Goal: Task Accomplishment & Management: Manage account settings

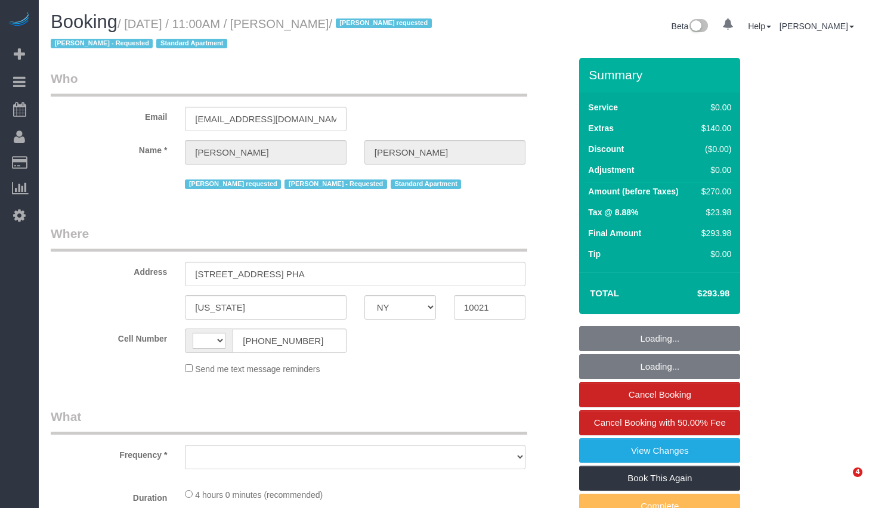
select select "NY"
select select "string:[GEOGRAPHIC_DATA]"
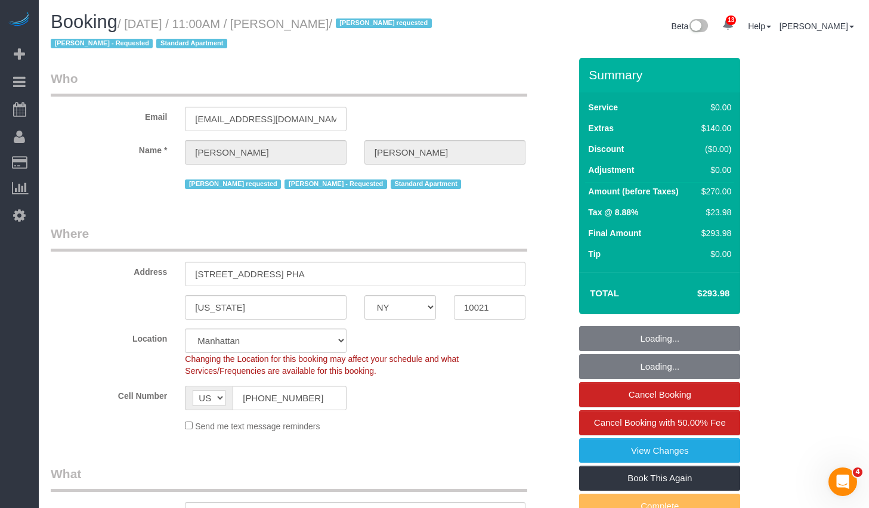
select select "object:925"
select select "string:stripe-pm_1RTSoE4VGloSiKo73TonRrZh"
select select "number:58"
select select "number:90"
select select "number:15"
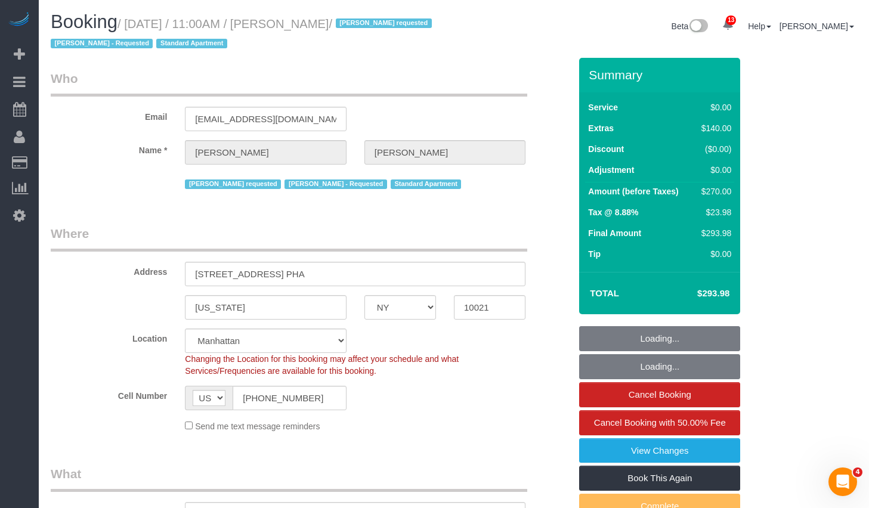
select select "number:5"
select select "1"
select select "spot1"
click at [355, 272] on input "230 East 73rd Street, Apt. PHA" at bounding box center [355, 274] width 341 height 24
select select "1"
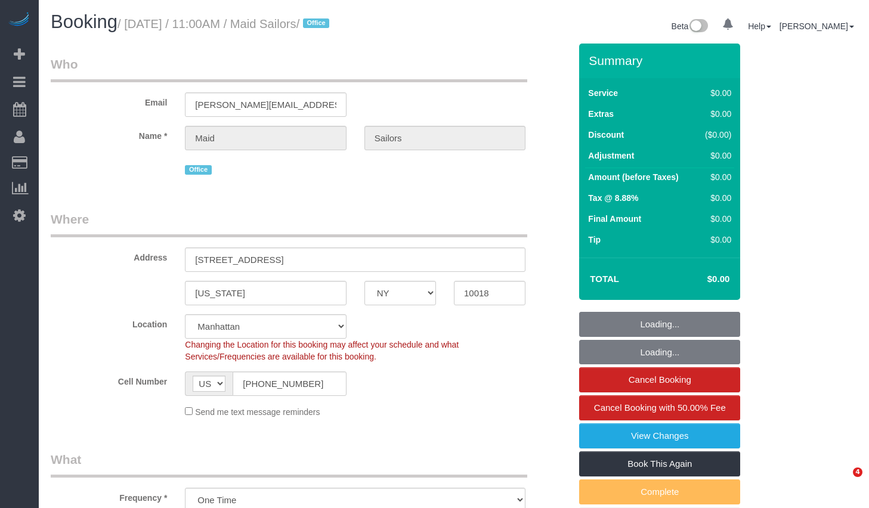
select select "NY"
select select "object:872"
select select "number:89"
select select "number:90"
select select "number:15"
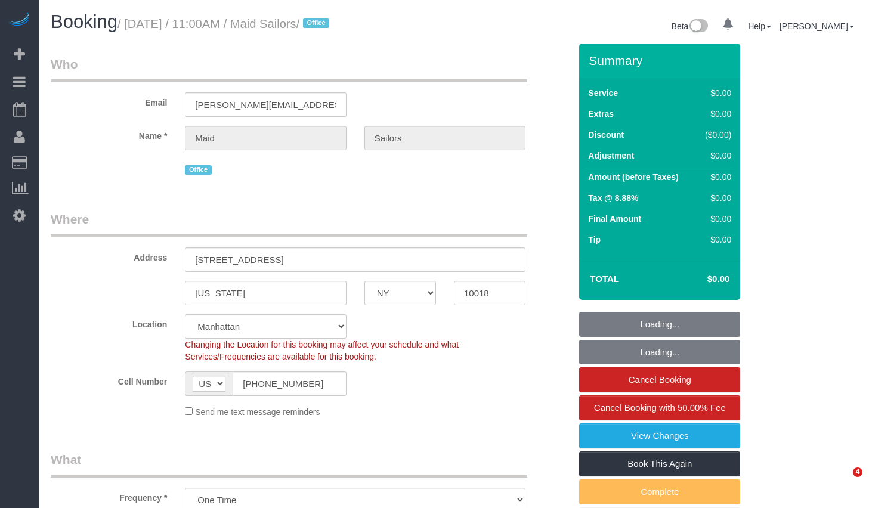
select select "number:5"
select select "spot1"
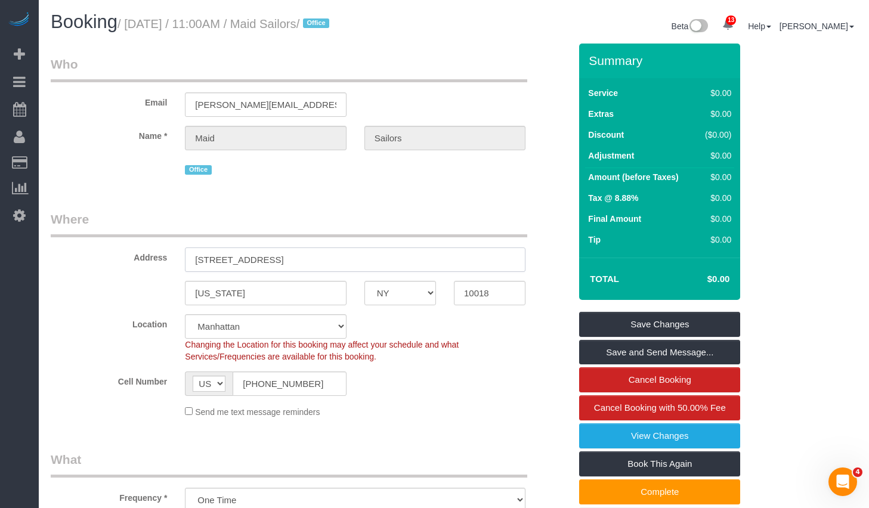
click at [366, 255] on input "333 West 39th Street, Suite. 405" at bounding box center [355, 260] width 341 height 24
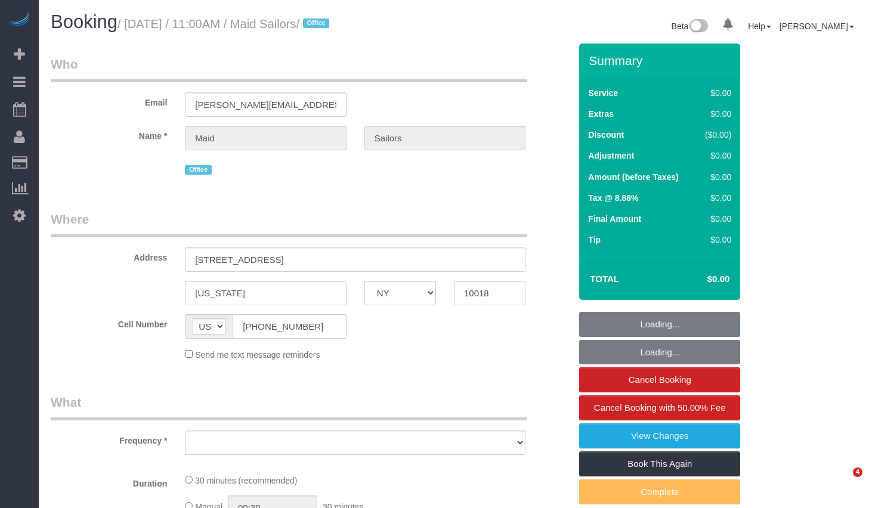
select select "NY"
select select "object:1022"
select select "number:89"
select select "number:90"
select select "number:15"
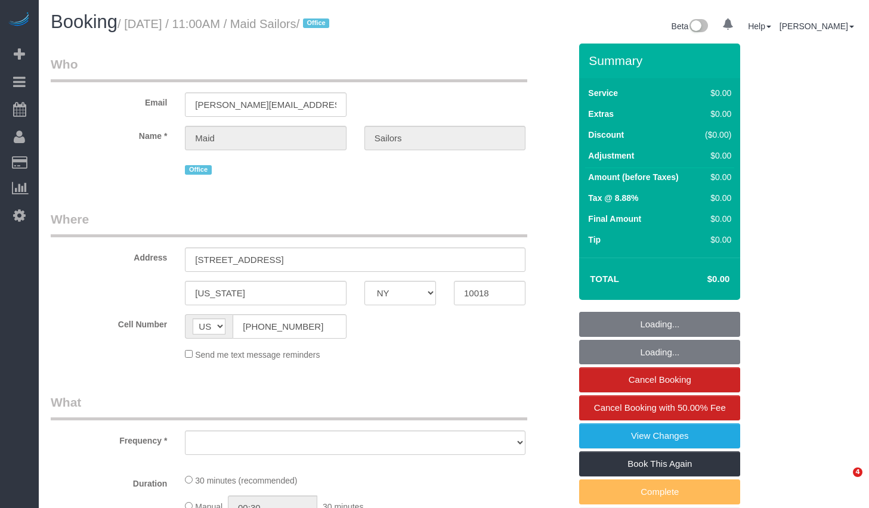
select select "number:5"
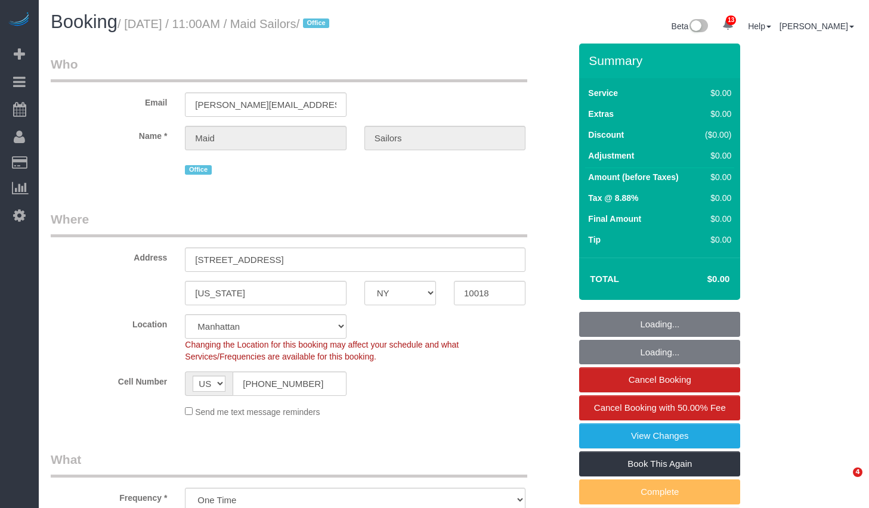
select select "spot1"
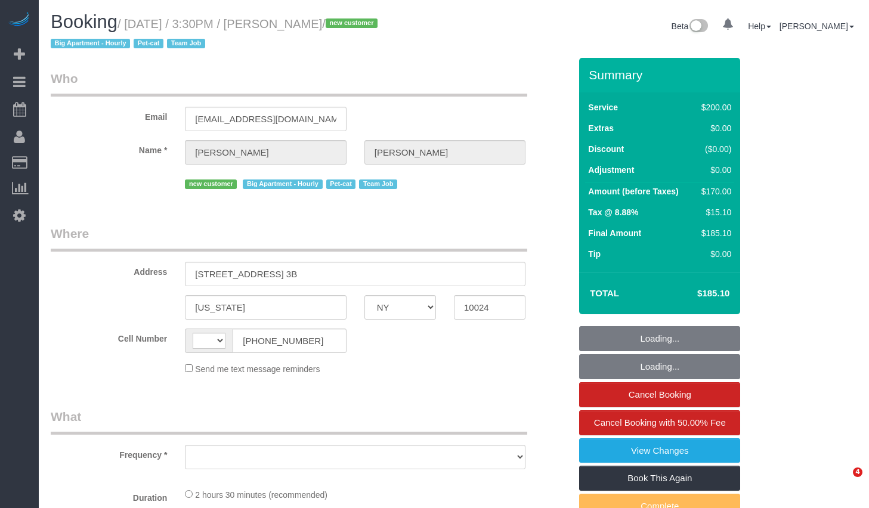
select select "NY"
select select "object:428"
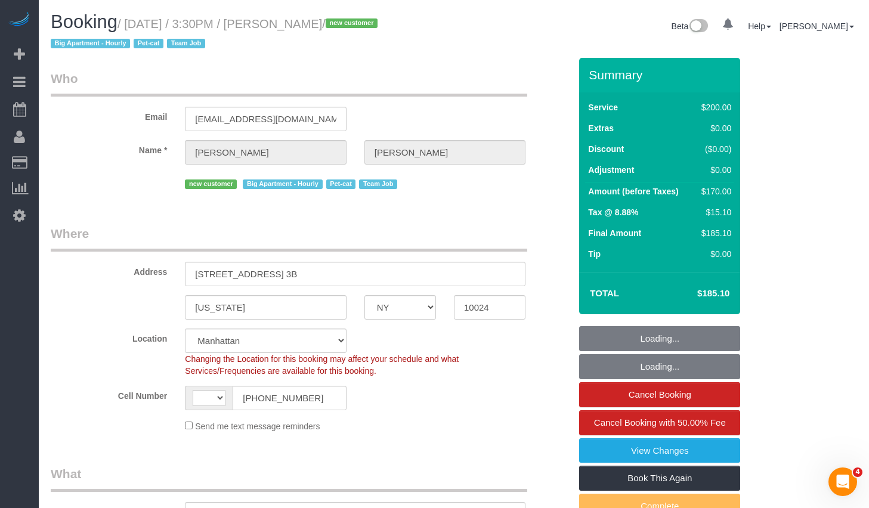
select select "string:[GEOGRAPHIC_DATA]"
select select "number:56"
select select "number:68"
select select "number:14"
select select "number:5"
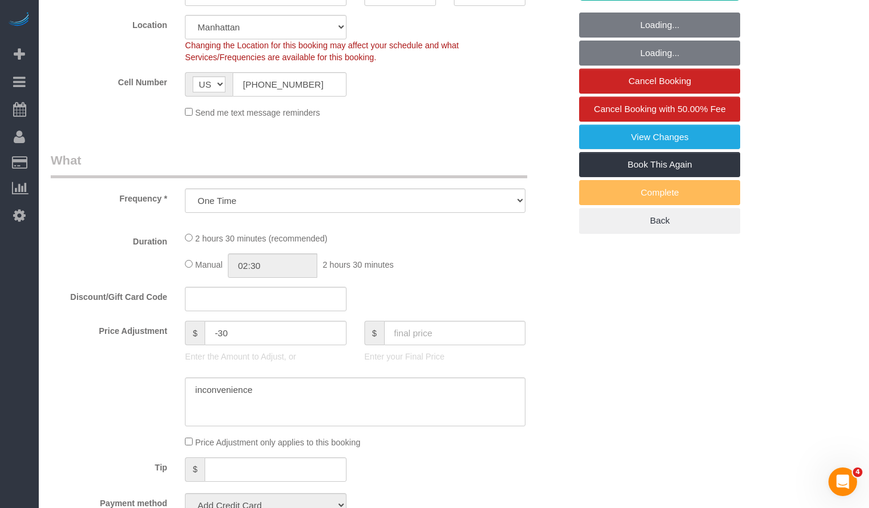
select select "object:904"
select select "string:stripe-pm_1S2x4Y4VGloSiKo7I9q49Hh7"
select select "150"
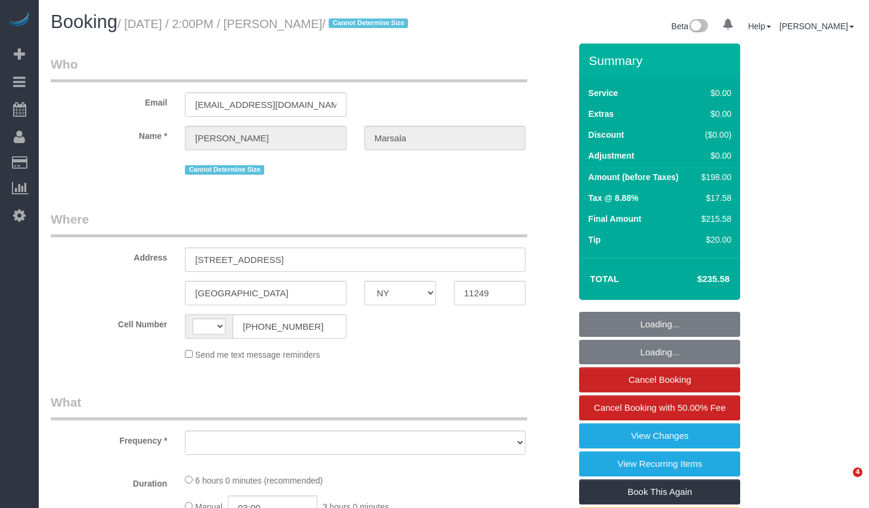
select select "NY"
select select "string:[GEOGRAPHIC_DATA]"
select select "object:704"
select select "string:stripe-pm_1PanpT4VGloSiKo73mwQyRPJ"
select select "2"
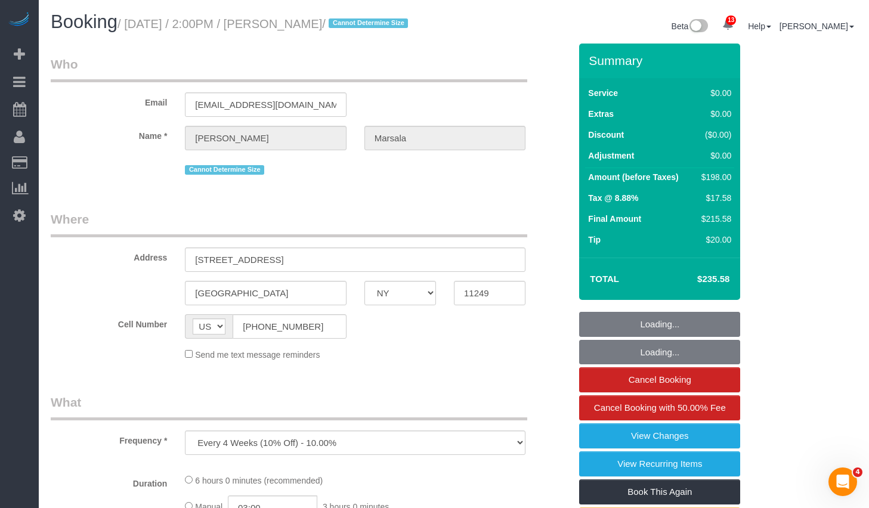
select select "2"
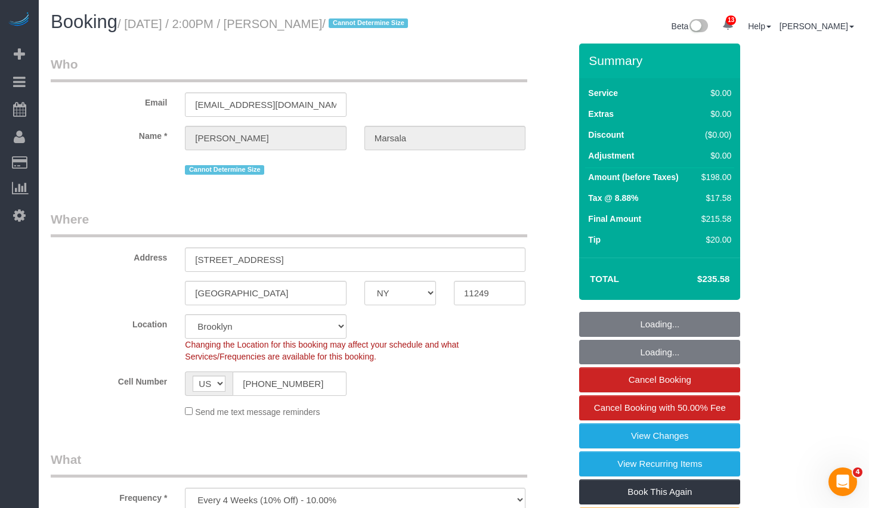
select select "object:857"
select select "spot1"
select select "number:89"
select select "number:90"
select select "number:15"
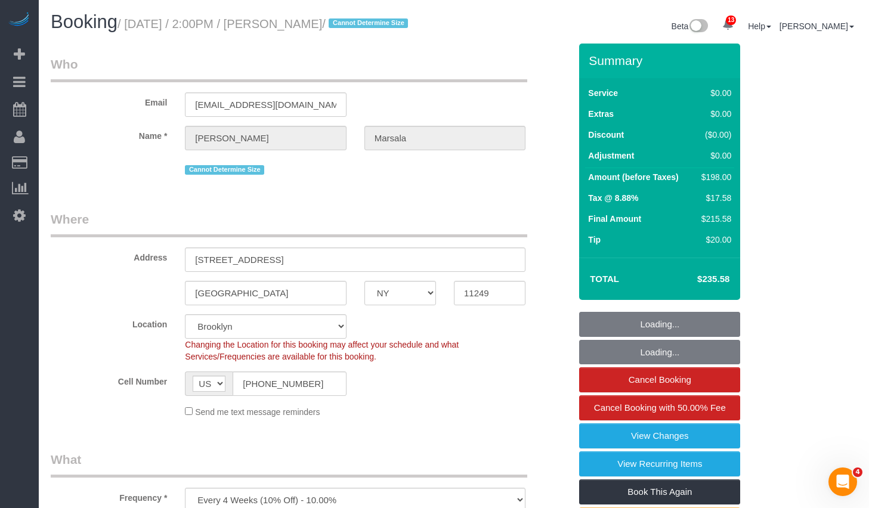
select select "number:5"
select select "2"
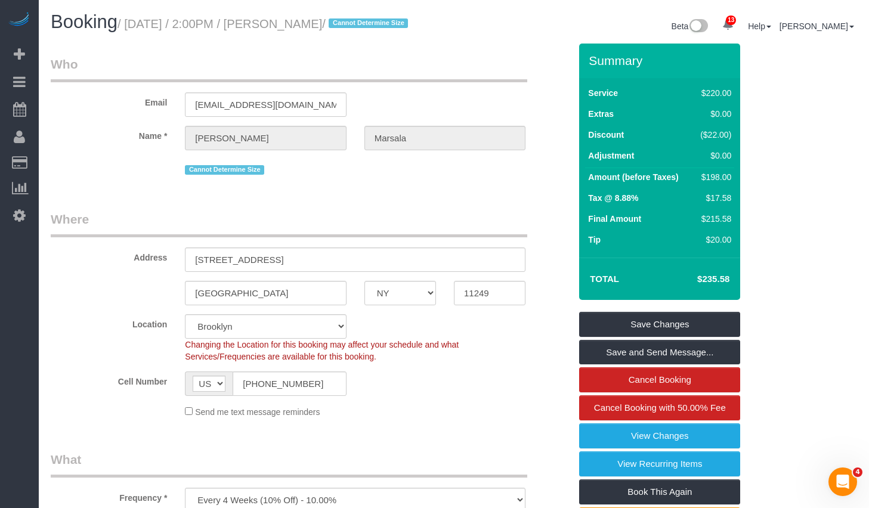
drag, startPoint x: 133, startPoint y: 24, endPoint x: 395, endPoint y: 24, distance: 262.4
click at [395, 24] on small "/ September 08, 2025 / 2:00PM / Anthony Marsala / Cannot Determine Size" at bounding box center [265, 23] width 294 height 13
copy small "September 08, 2025 / 2:00PM / Anthony Marsala"
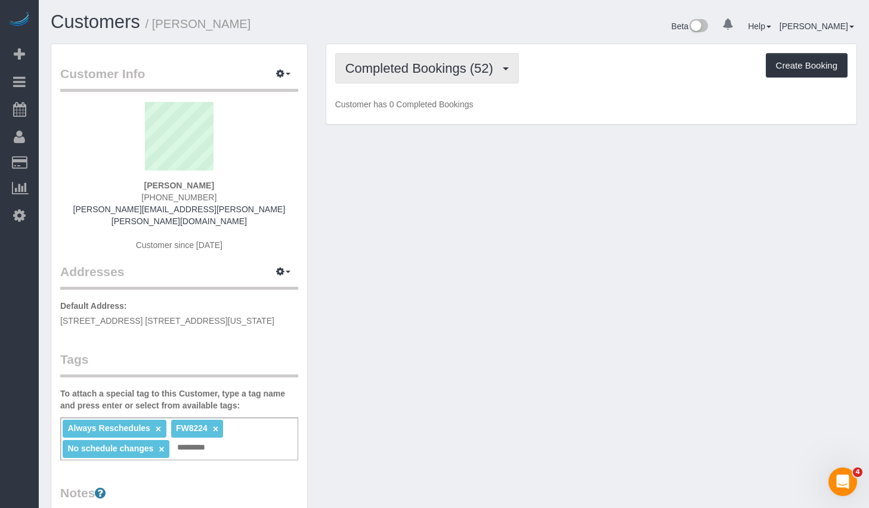
click at [391, 72] on span "Completed Bookings (52)" at bounding box center [422, 68] width 154 height 15
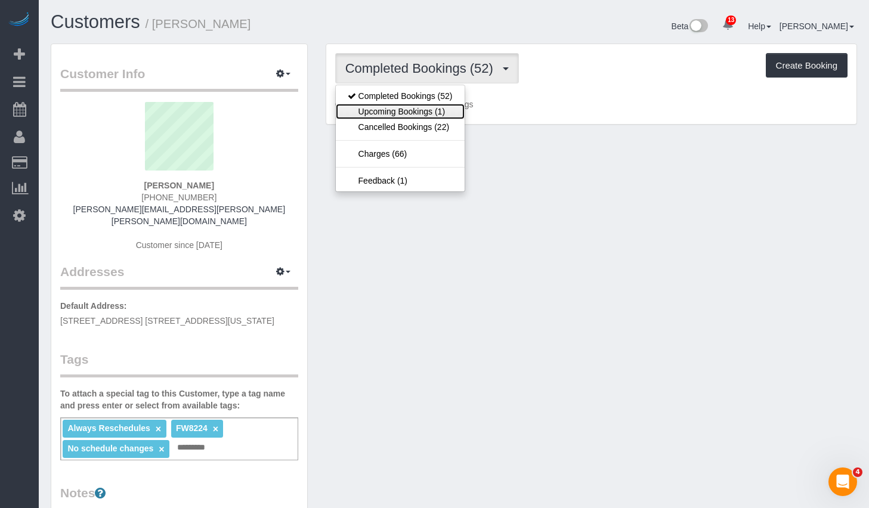
click at [382, 113] on link "Upcoming Bookings (1)" at bounding box center [400, 112] width 129 height 16
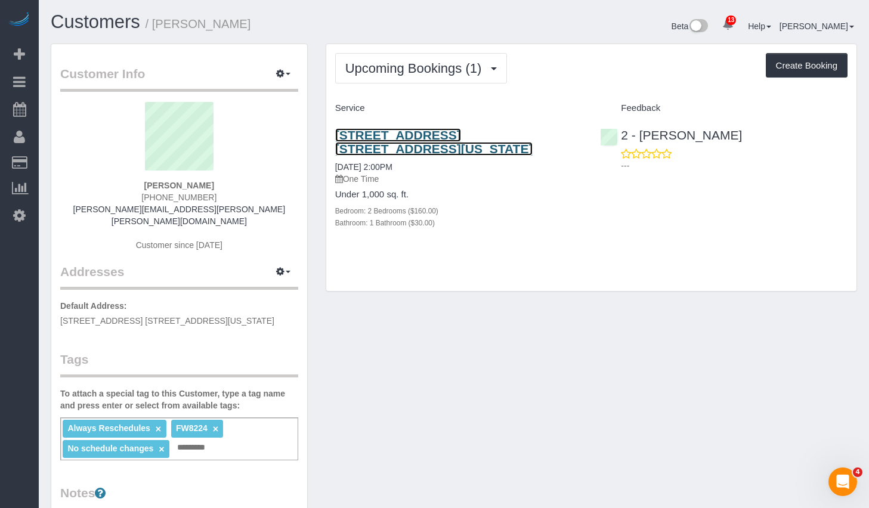
click at [399, 132] on link "[STREET_ADDRESS] [STREET_ADDRESS][US_STATE]" at bounding box center [434, 141] width 198 height 27
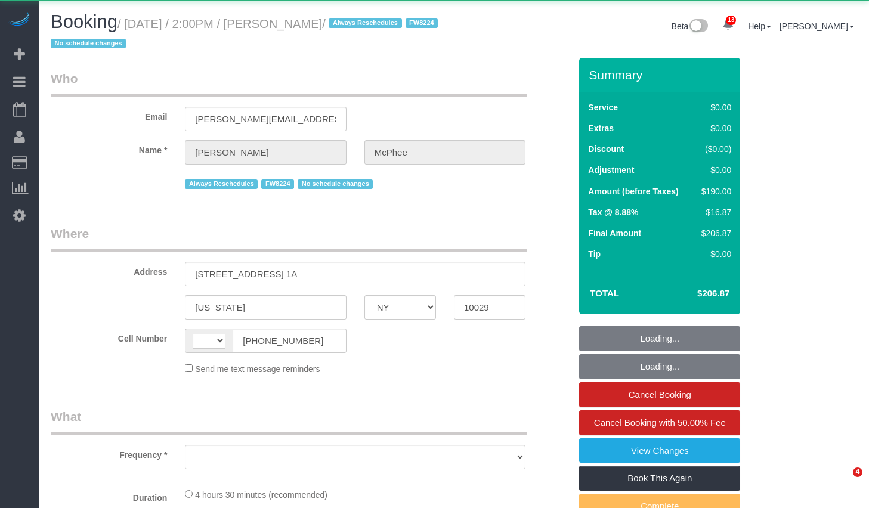
select select "NY"
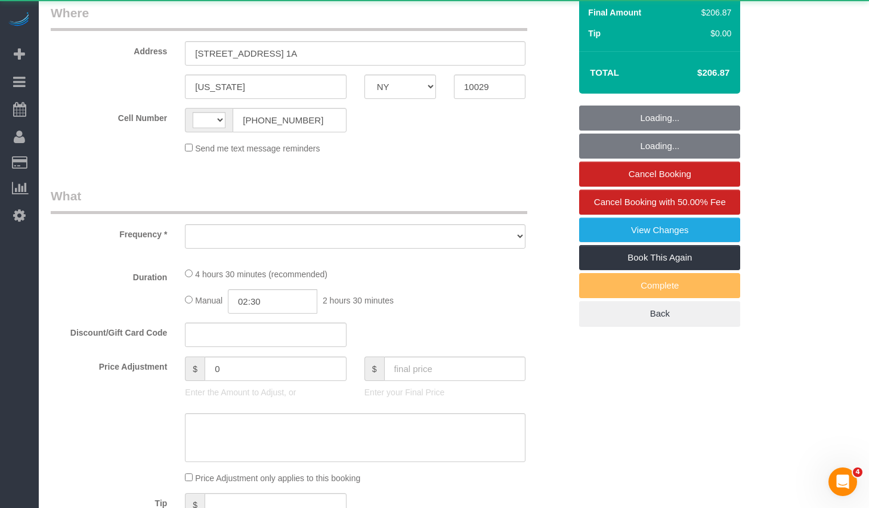
select select "string:US"
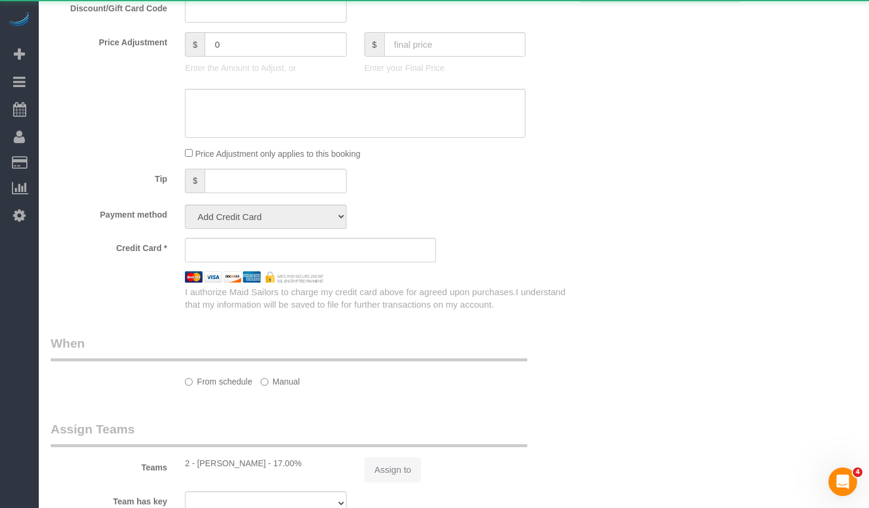
select select "object:749"
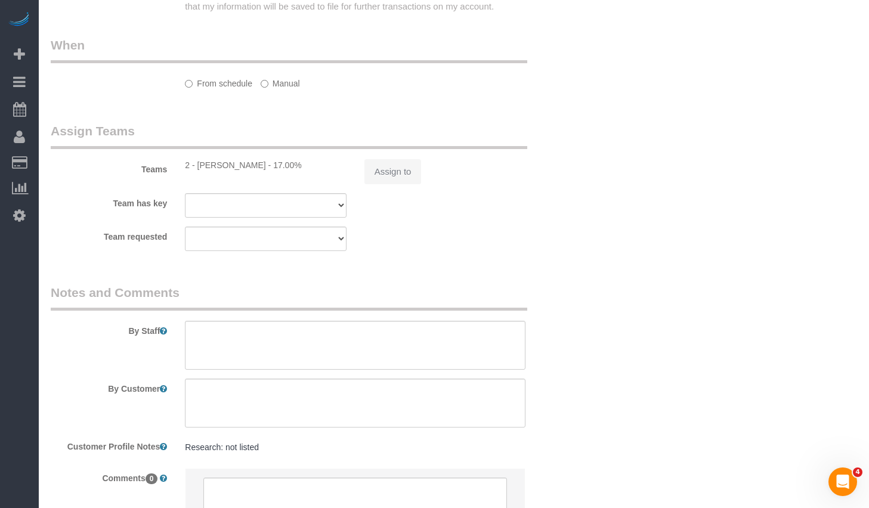
select select "string:stripe-pm_1S4MV54VGloSiKo7GvI77fL0"
select select "2"
select select "spot1"
select select "number:60"
select select "number:75"
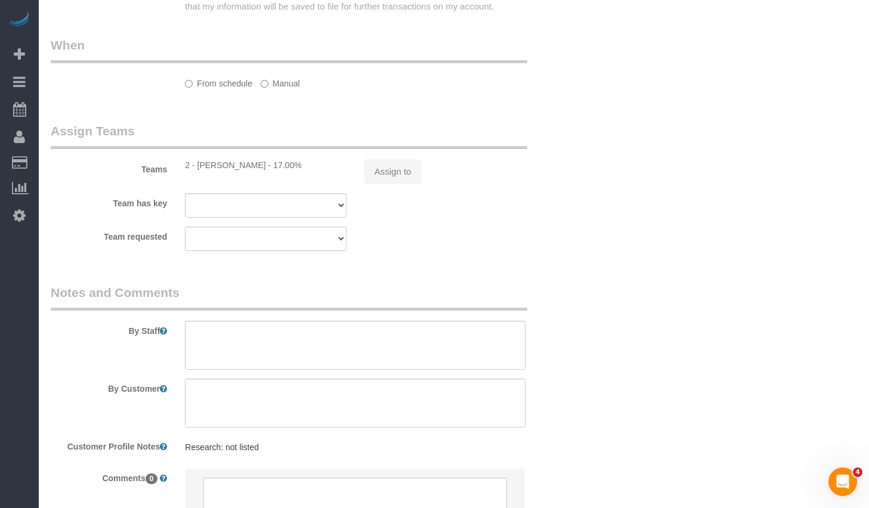
select select "number:15"
select select "number:5"
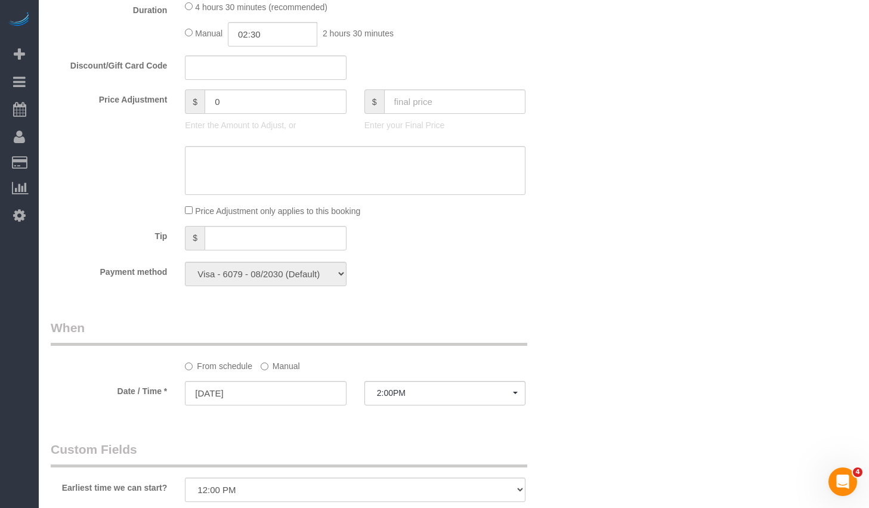
select select "object:1431"
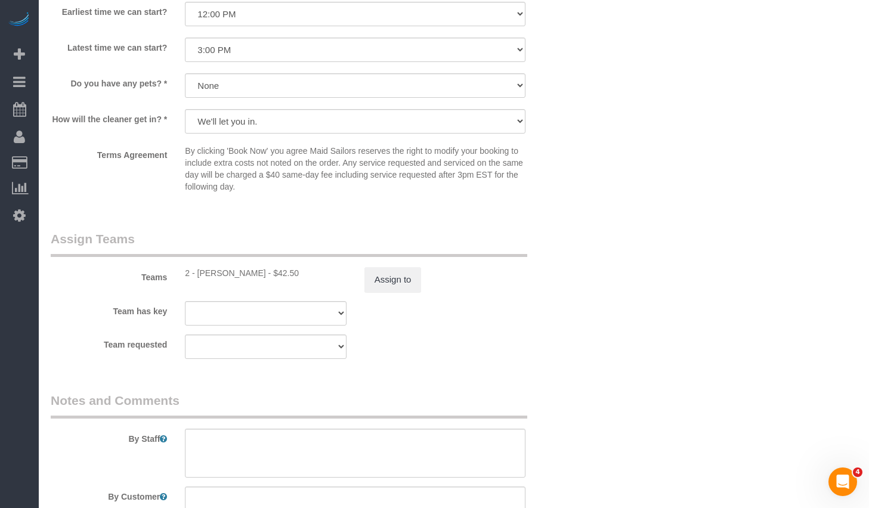
select select "2"
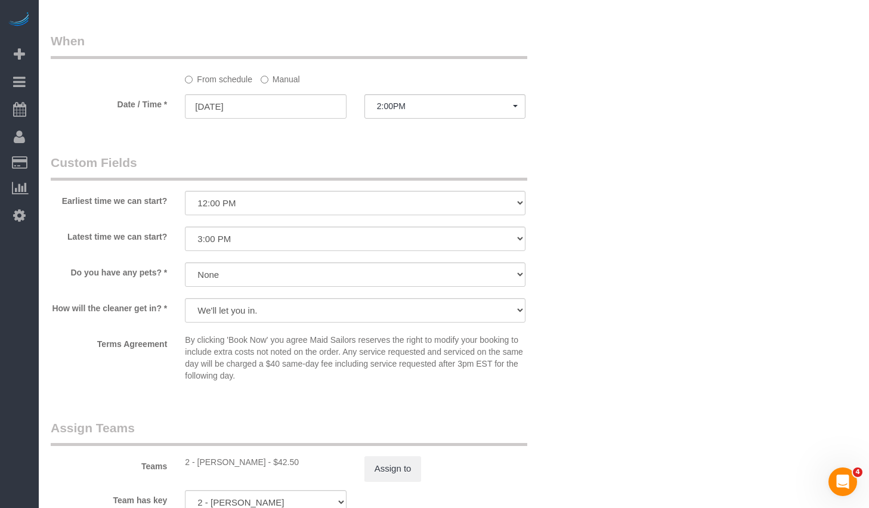
scroll to position [873, 0]
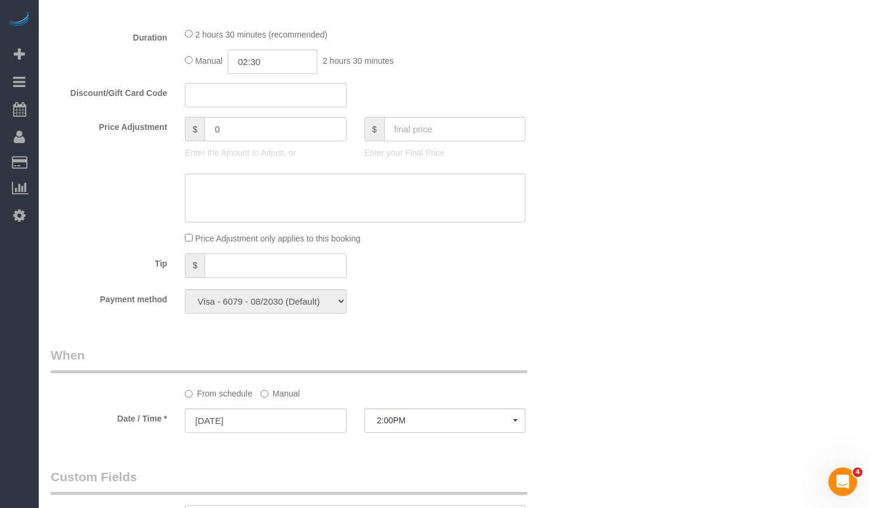
click at [234, 265] on input "text" at bounding box center [276, 265] width 142 height 24
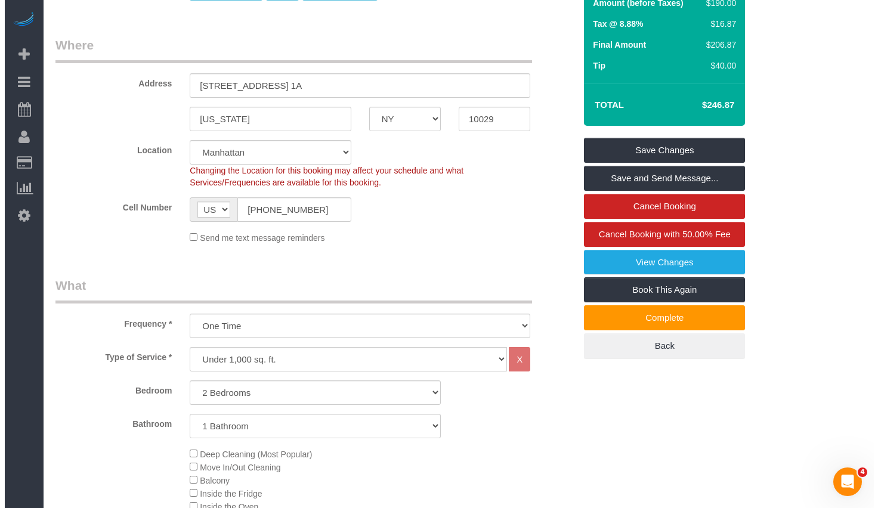
scroll to position [42, 0]
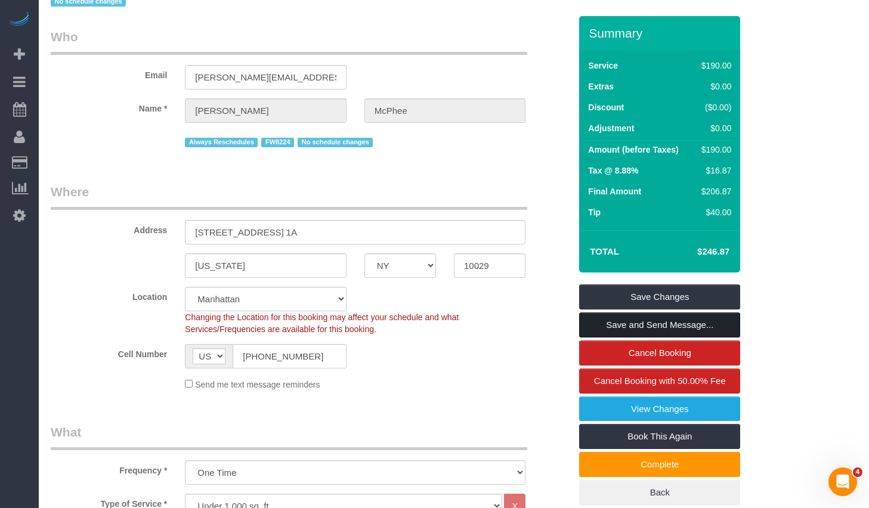
type input "40"
click at [627, 326] on link "Save and Send Message..." at bounding box center [659, 325] width 161 height 25
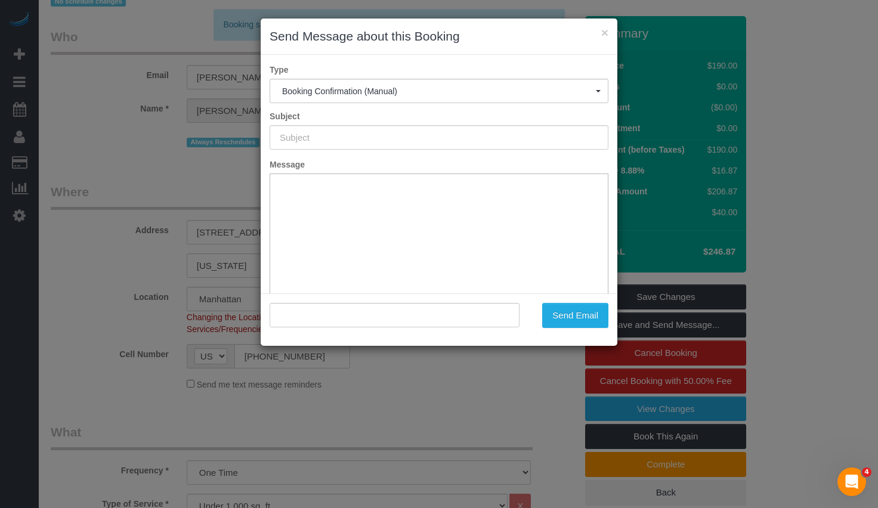
scroll to position [0, 0]
type input "Cleaning Confirmed for 09/08/2025 at 2:00pm"
type input ""Shannon McPhee" <shannon.elizabeth.mcphee@gmail.com>"
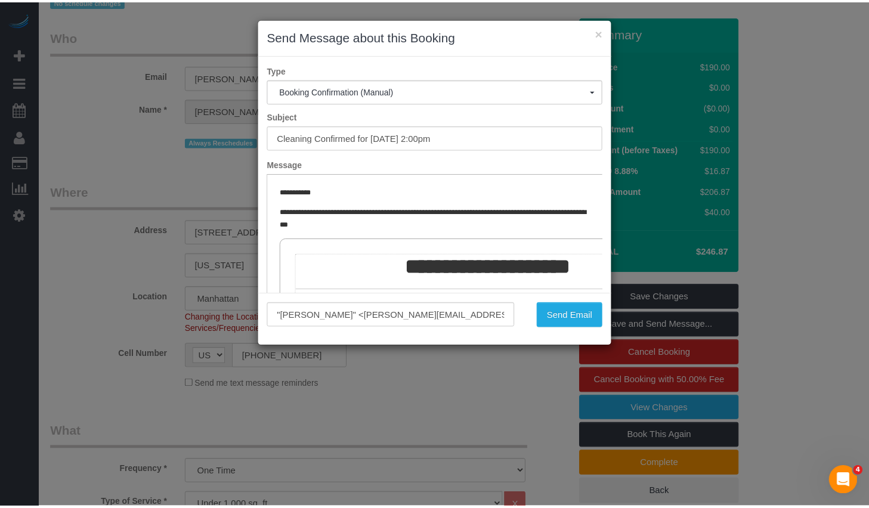
scroll to position [202, 0]
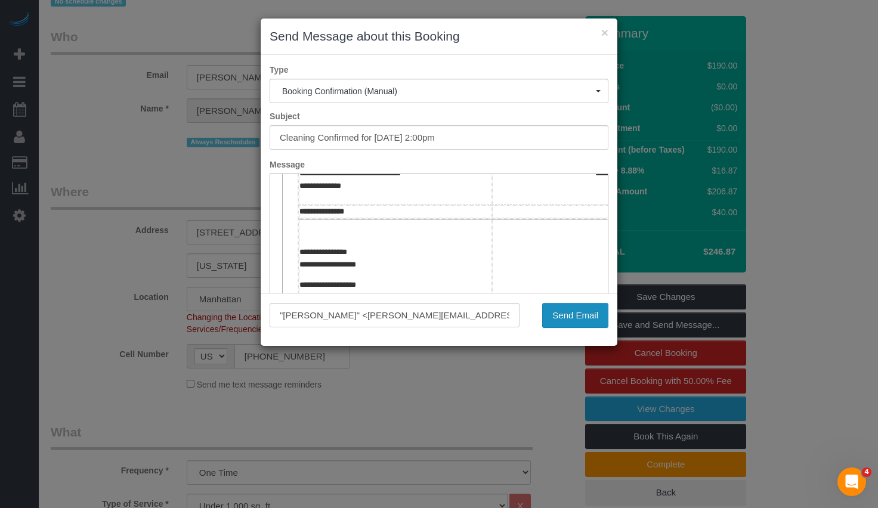
click at [559, 321] on button "Send Email" at bounding box center [575, 315] width 66 height 25
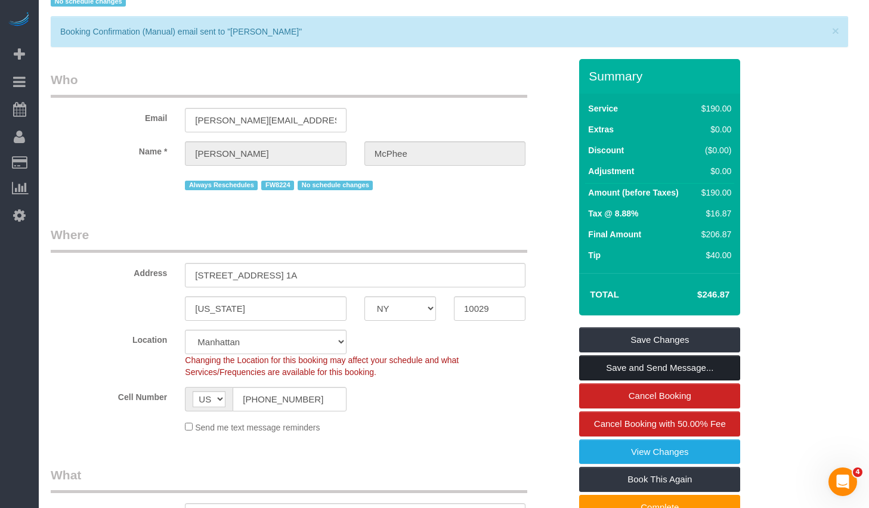
scroll to position [0, 0]
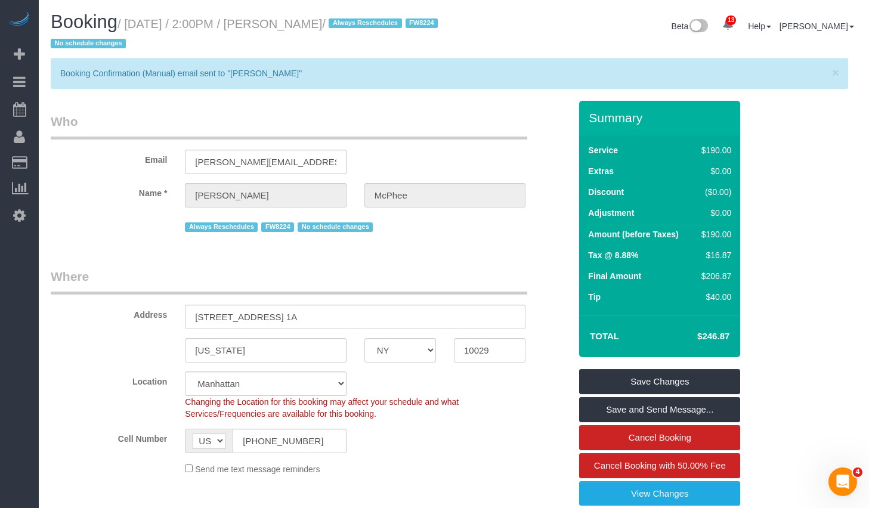
click at [314, 17] on small "/ September 08, 2025 / 2:00PM / Shannon McPhee / Always Reschedules FW8224 No s…" at bounding box center [246, 33] width 391 height 33
drag, startPoint x: 307, startPoint y: 23, endPoint x: 402, endPoint y: 23, distance: 95.4
click at [402, 23] on small "/ September 08, 2025 / 2:00PM / Shannon McPhee / Always Reschedules FW8224 No s…" at bounding box center [246, 33] width 391 height 33
copy small "[PERSON_NAME]"
